Goal: Task Accomplishment & Management: Use online tool/utility

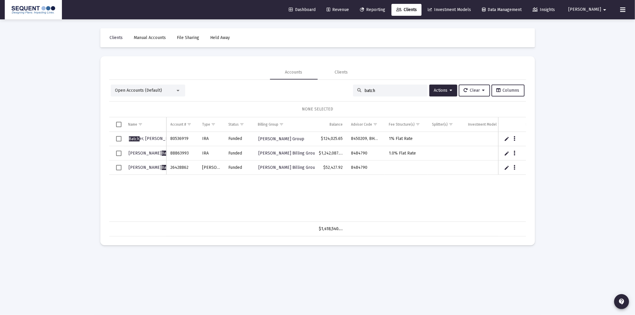
click at [308, 5] on link "Dashboard" at bounding box center [302, 10] width 36 height 12
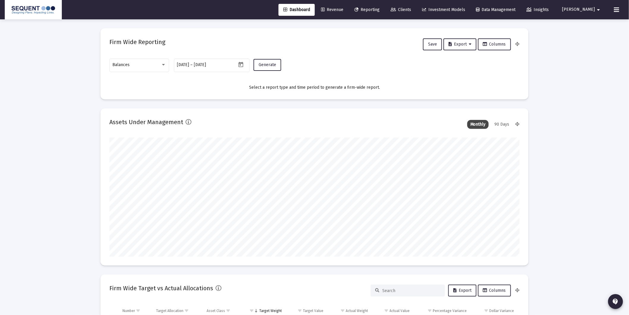
scroll to position [119, 221]
click at [150, 68] on div "Balances" at bounding box center [140, 64] width 54 height 15
click at [128, 27] on span "Transactions" at bounding box center [140, 27] width 54 height 12
click at [265, 68] on button "Generate" at bounding box center [268, 65] width 28 height 12
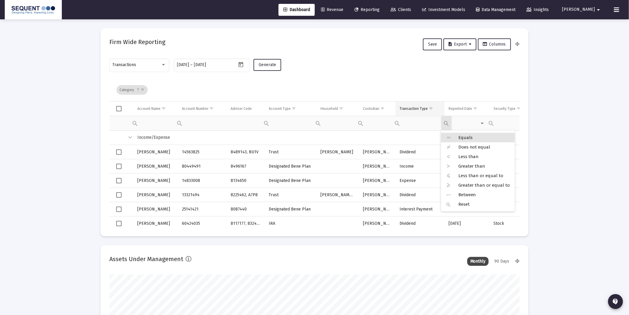
click at [431, 107] on span "Show filter options for column 'Transaction Type'" at bounding box center [431, 108] width 4 height 4
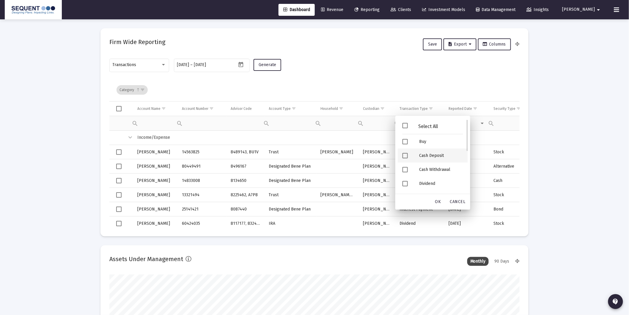
click at [423, 158] on div "Cash Deposit" at bounding box center [442, 155] width 54 height 14
click at [441, 155] on div "Security Deposit" at bounding box center [442, 157] width 54 height 14
click at [436, 203] on span "OK" at bounding box center [439, 201] width 6 height 5
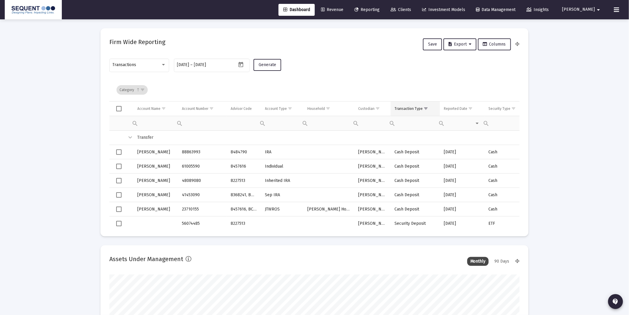
click at [413, 107] on div "Transaction Type" at bounding box center [409, 108] width 28 height 5
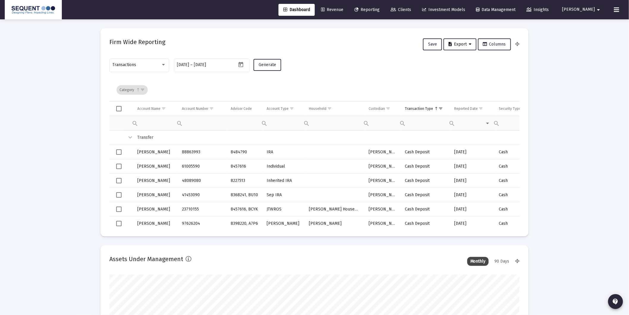
click at [461, 48] on button "Export" at bounding box center [460, 44] width 33 height 12
click at [466, 61] on button "Export All Rows" at bounding box center [463, 59] width 40 height 14
